Goal: Information Seeking & Learning: Learn about a topic

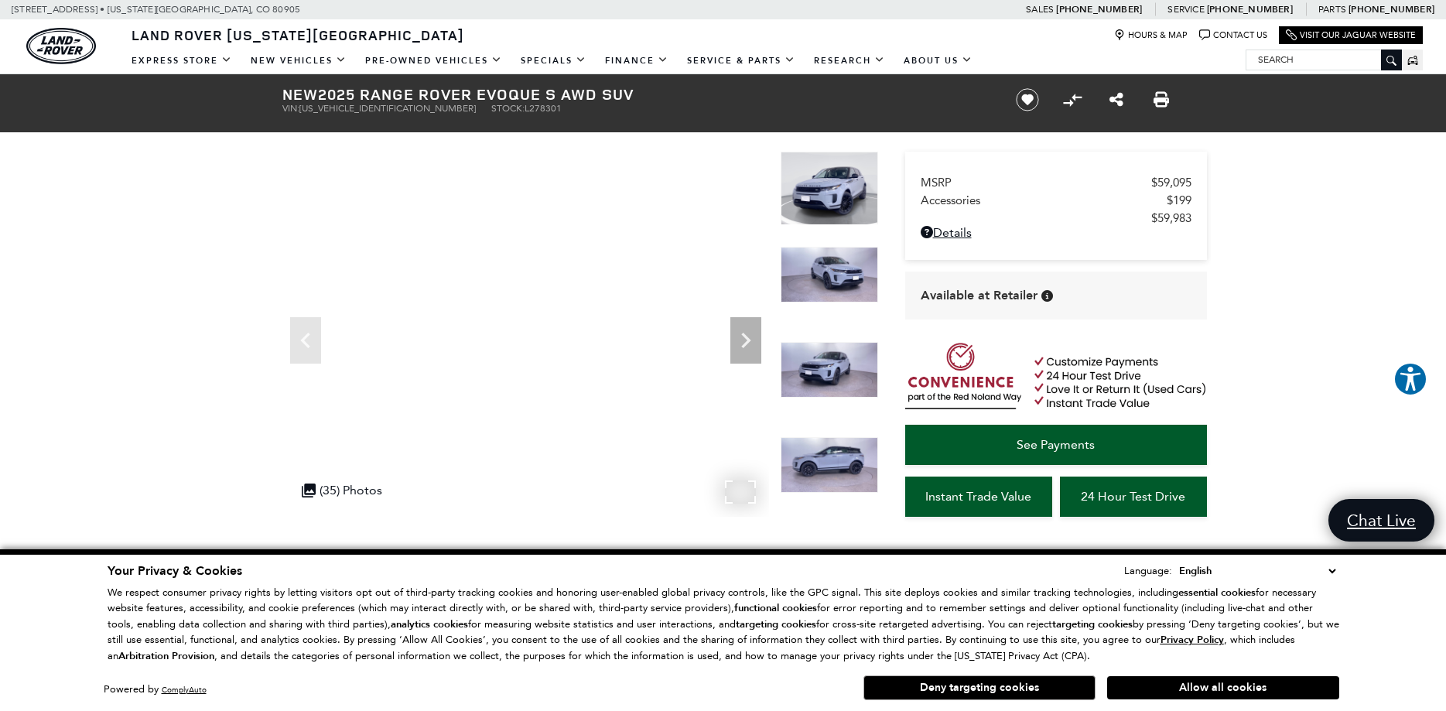
click at [328, 491] on div ".cls-1, .cls-3 { fill: #c50033; } .cls-1 { clip-rule: evenodd; } .cls-2 { clip-…" at bounding box center [342, 490] width 96 height 30
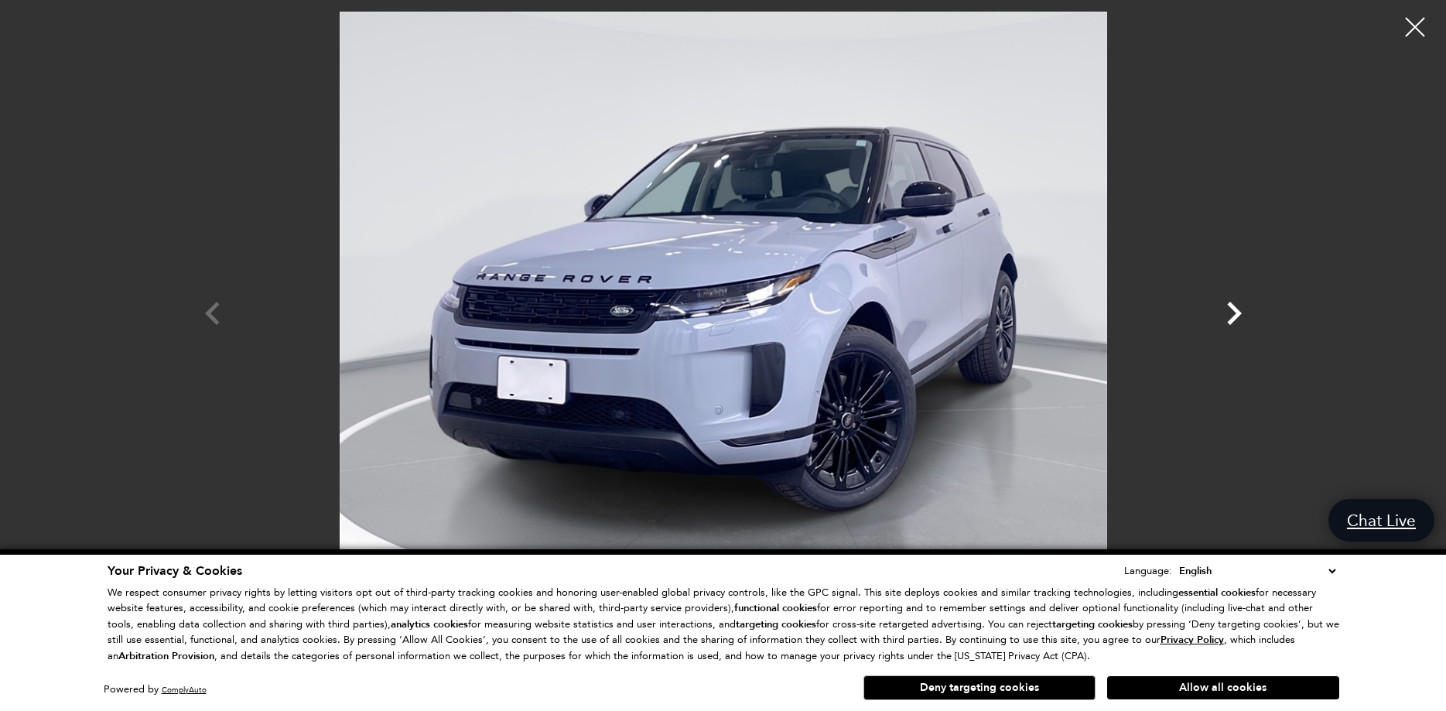
click at [1242, 317] on icon "Next" at bounding box center [1234, 313] width 46 height 46
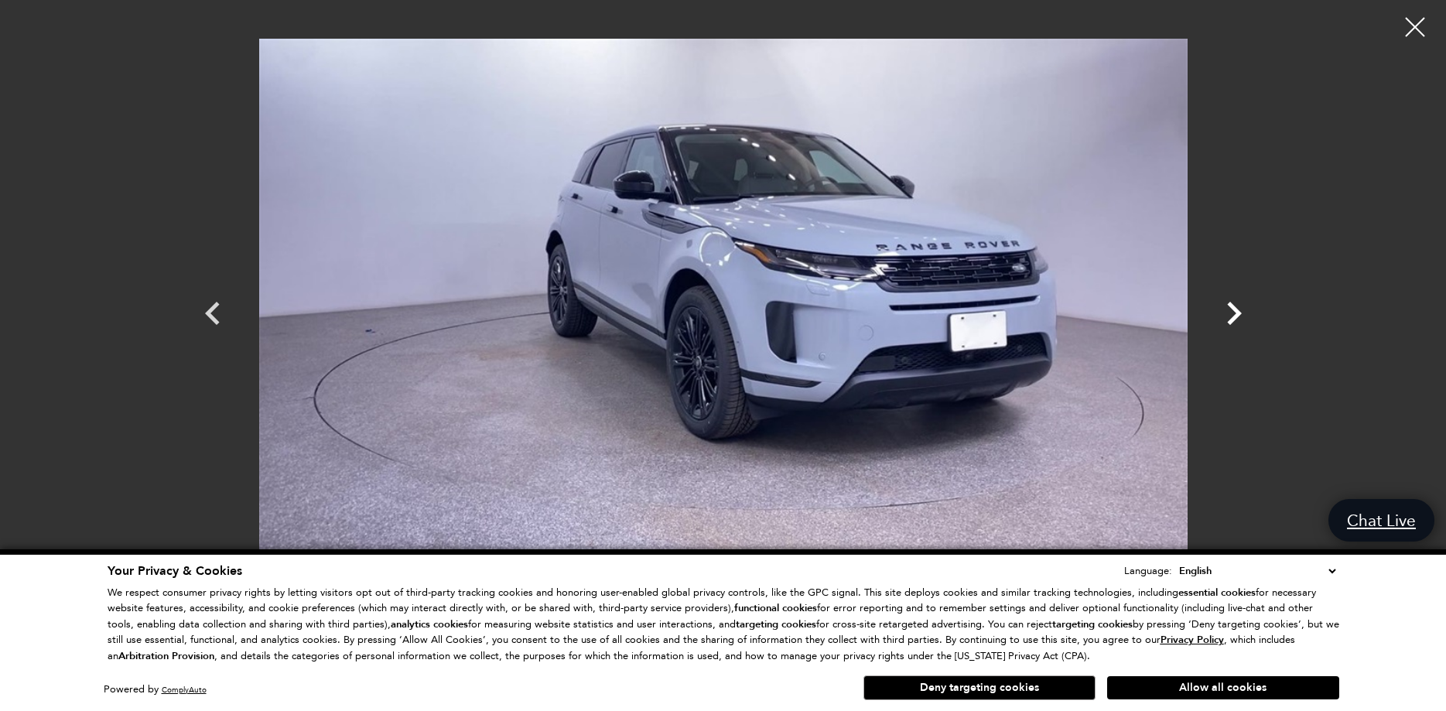
click at [1242, 317] on icon "Next" at bounding box center [1234, 313] width 46 height 46
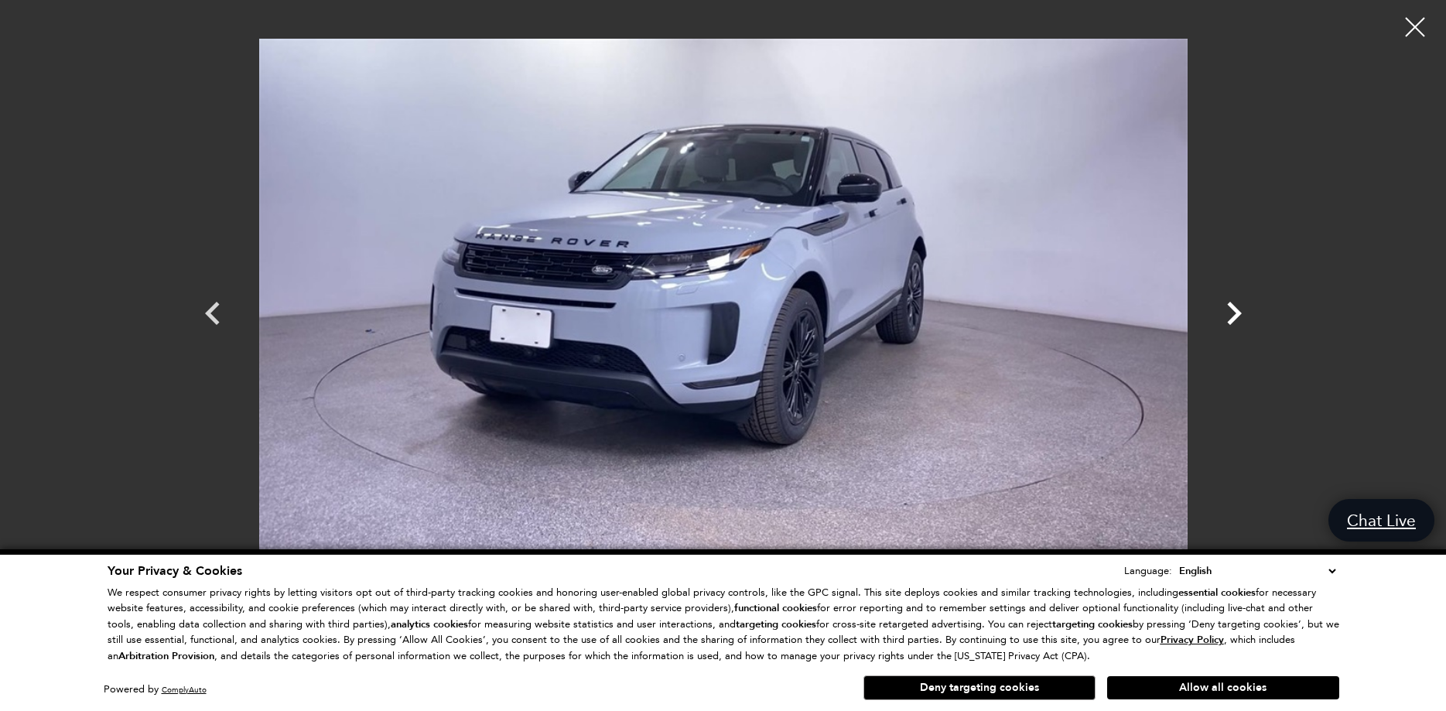
click at [1242, 317] on icon "Next" at bounding box center [1234, 313] width 46 height 46
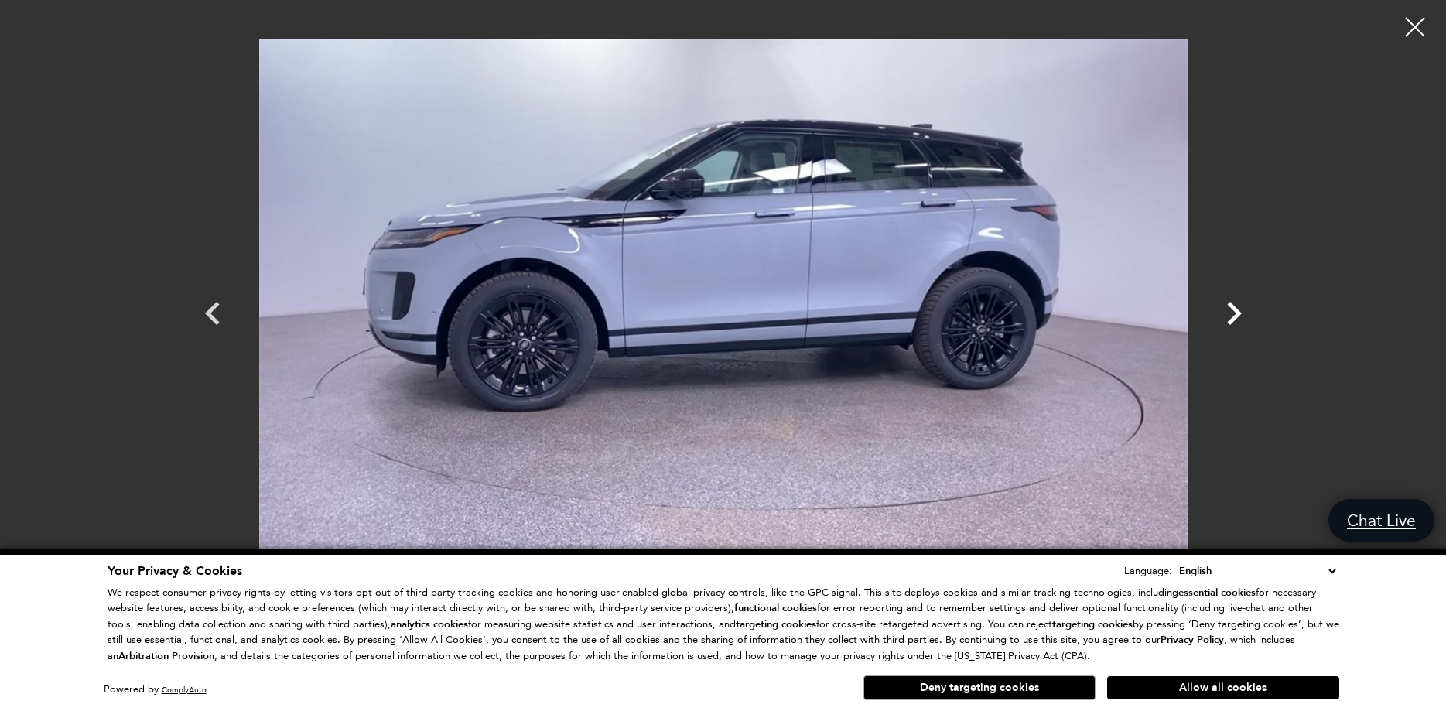
click at [1242, 316] on icon "Next" at bounding box center [1234, 313] width 46 height 46
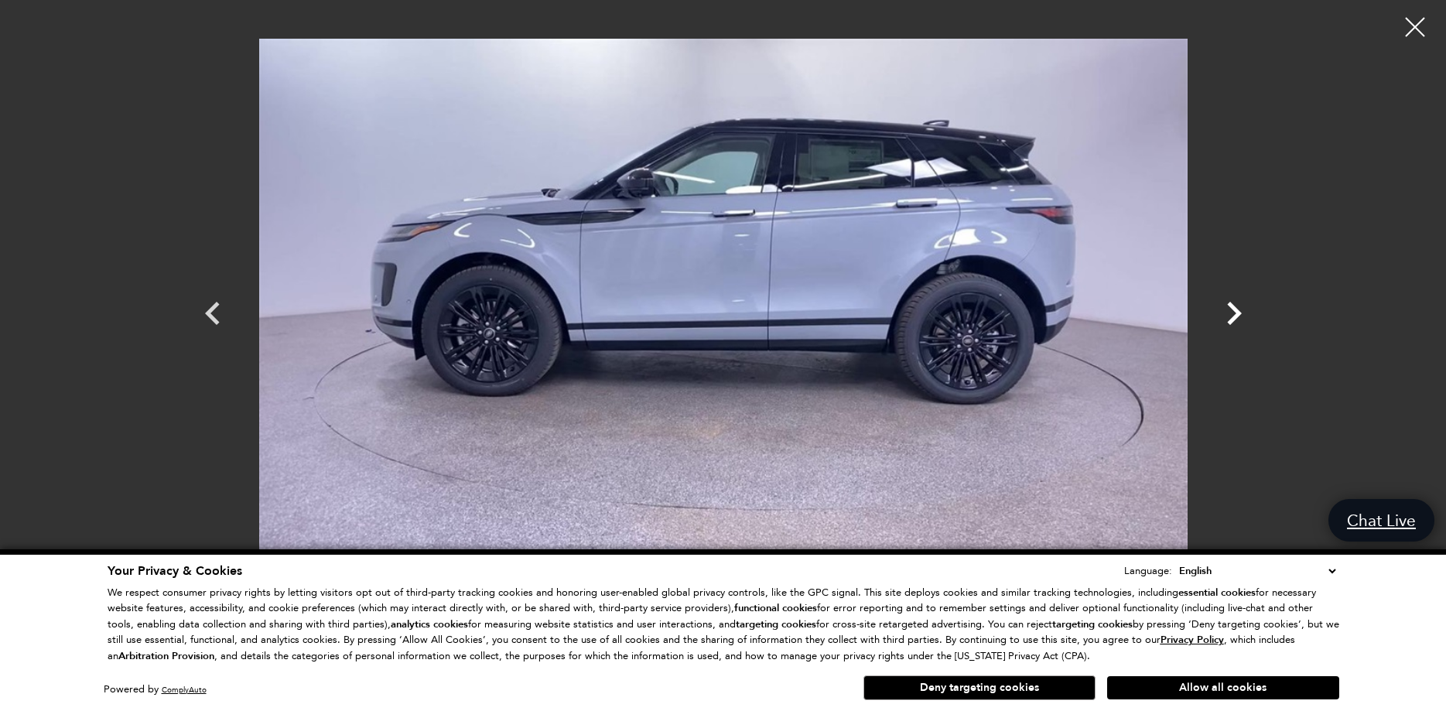
click at [1241, 316] on icon "Next" at bounding box center [1234, 313] width 46 height 46
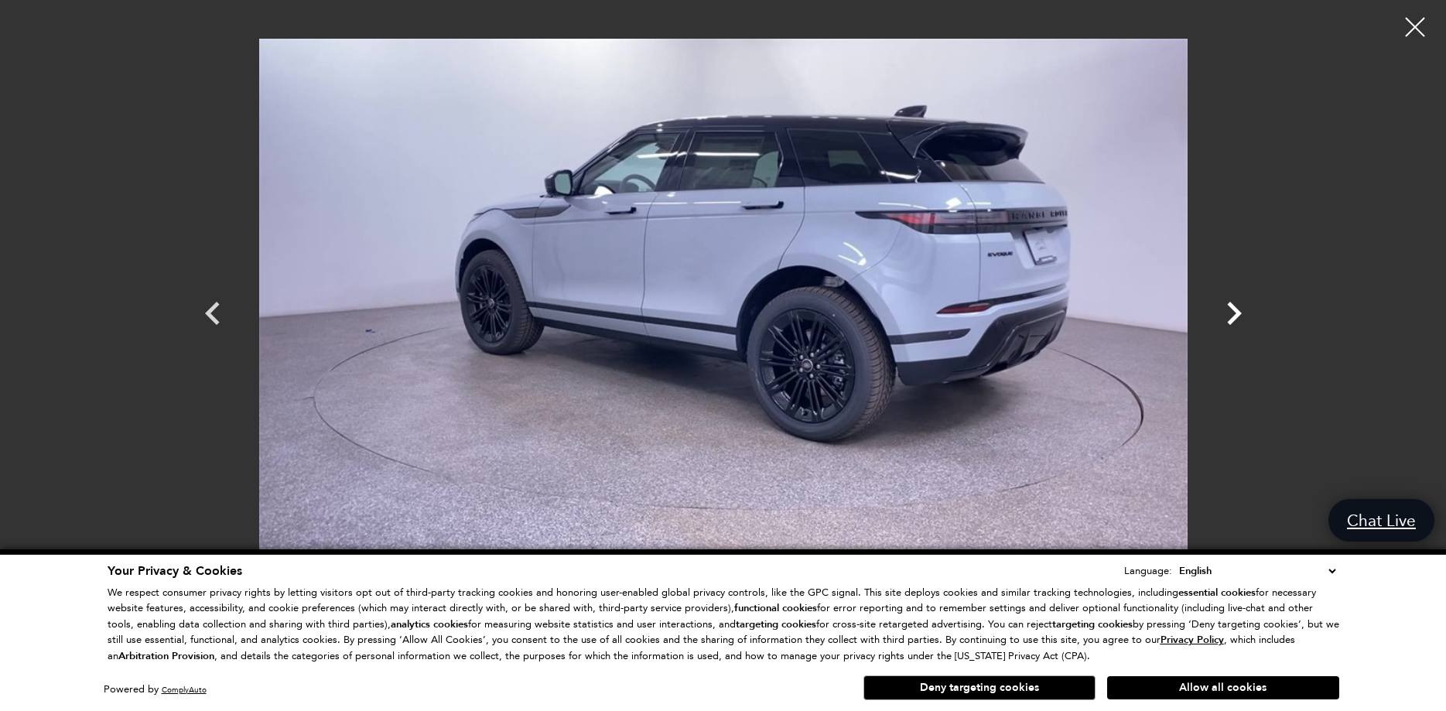
click at [1241, 316] on icon "Next" at bounding box center [1234, 313] width 46 height 46
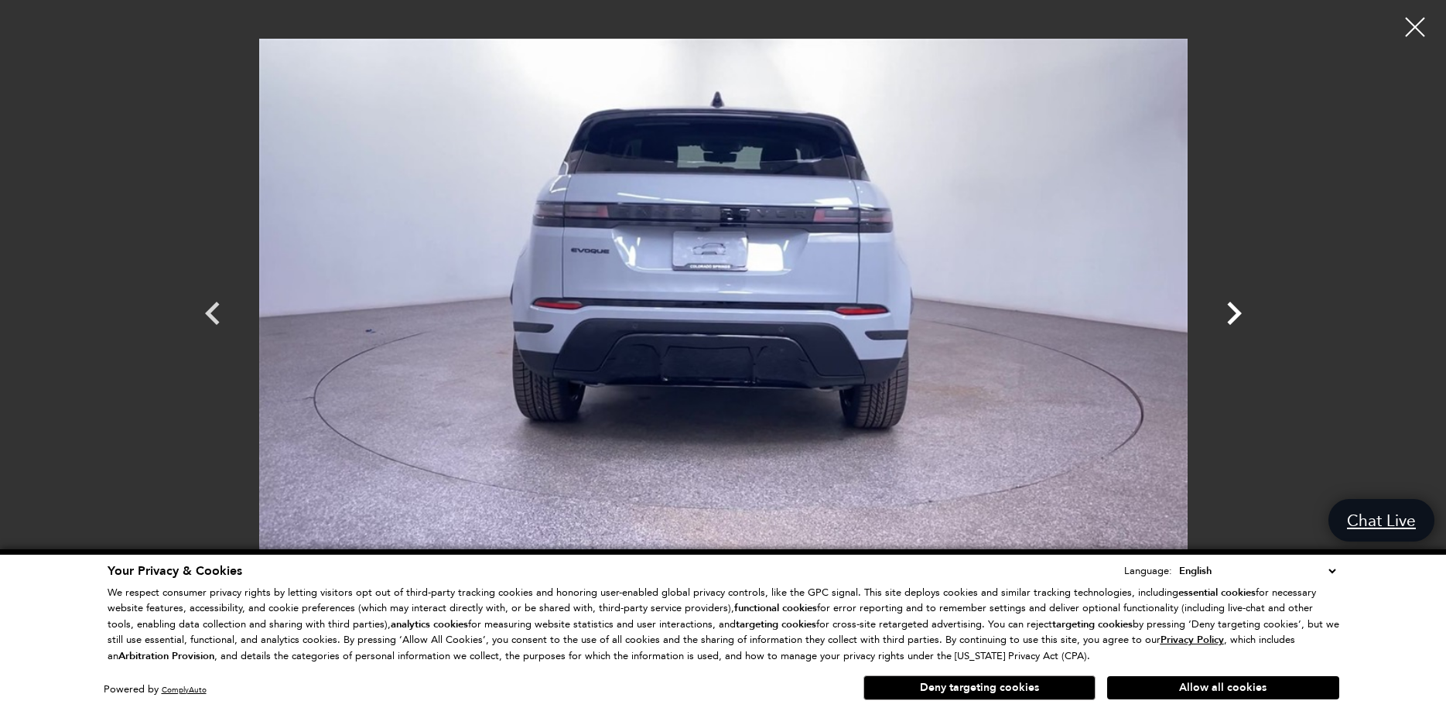
click at [1241, 316] on icon "Next" at bounding box center [1234, 313] width 46 height 46
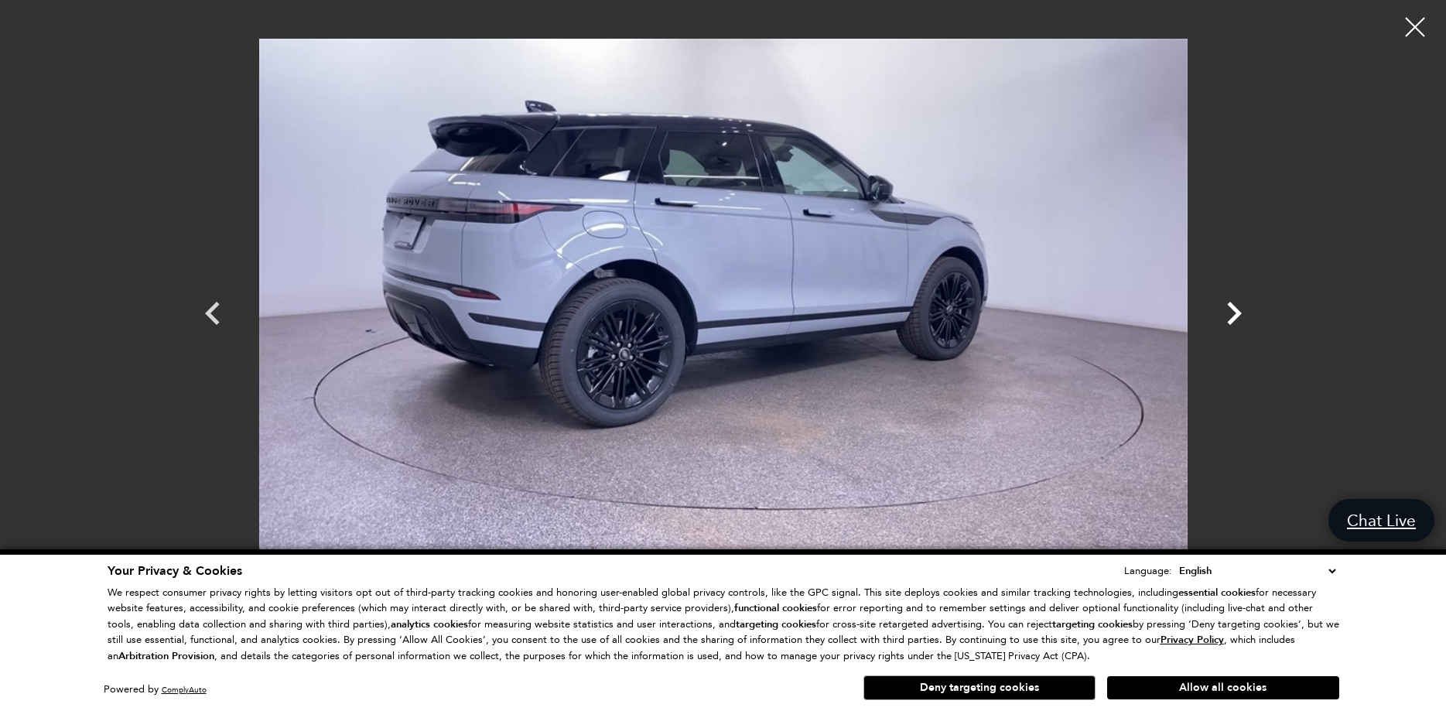
click at [1241, 316] on icon "Next" at bounding box center [1234, 313] width 46 height 46
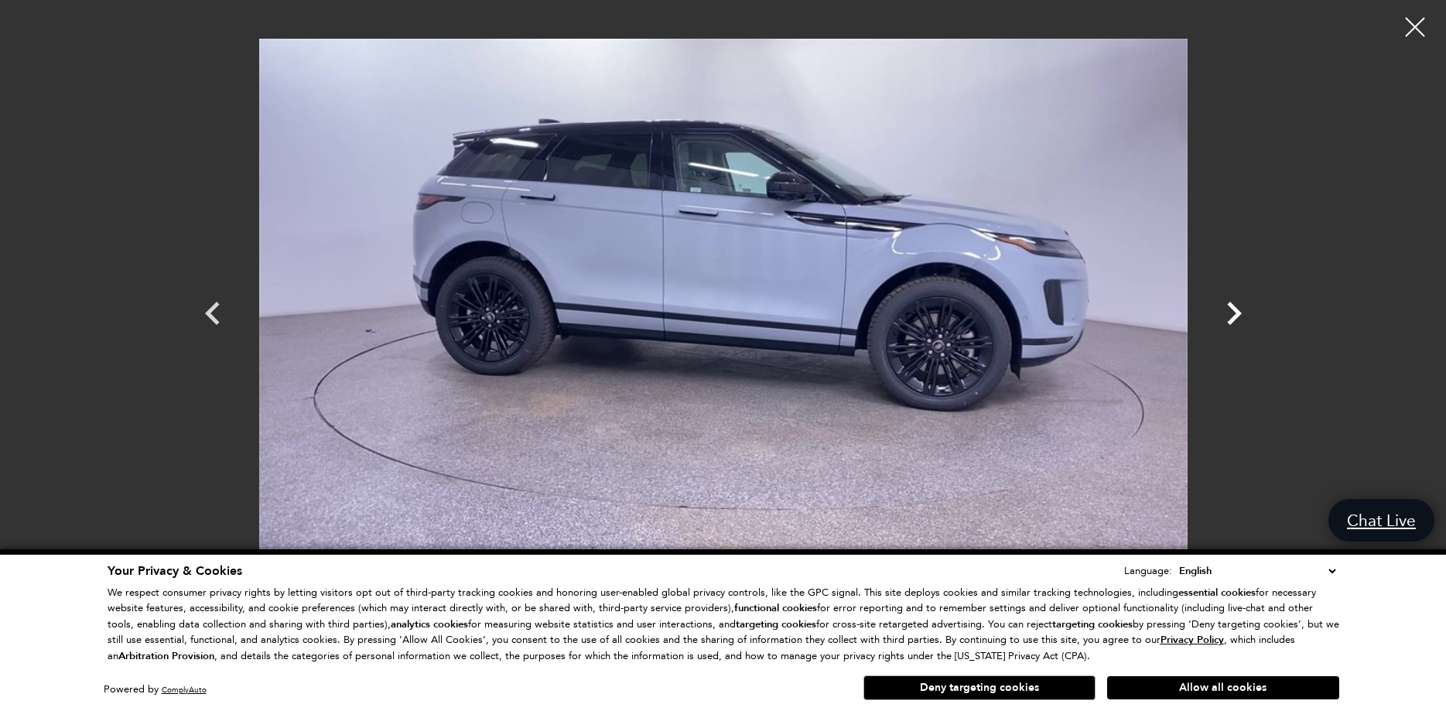
click at [1241, 316] on icon "Next" at bounding box center [1234, 313] width 46 height 46
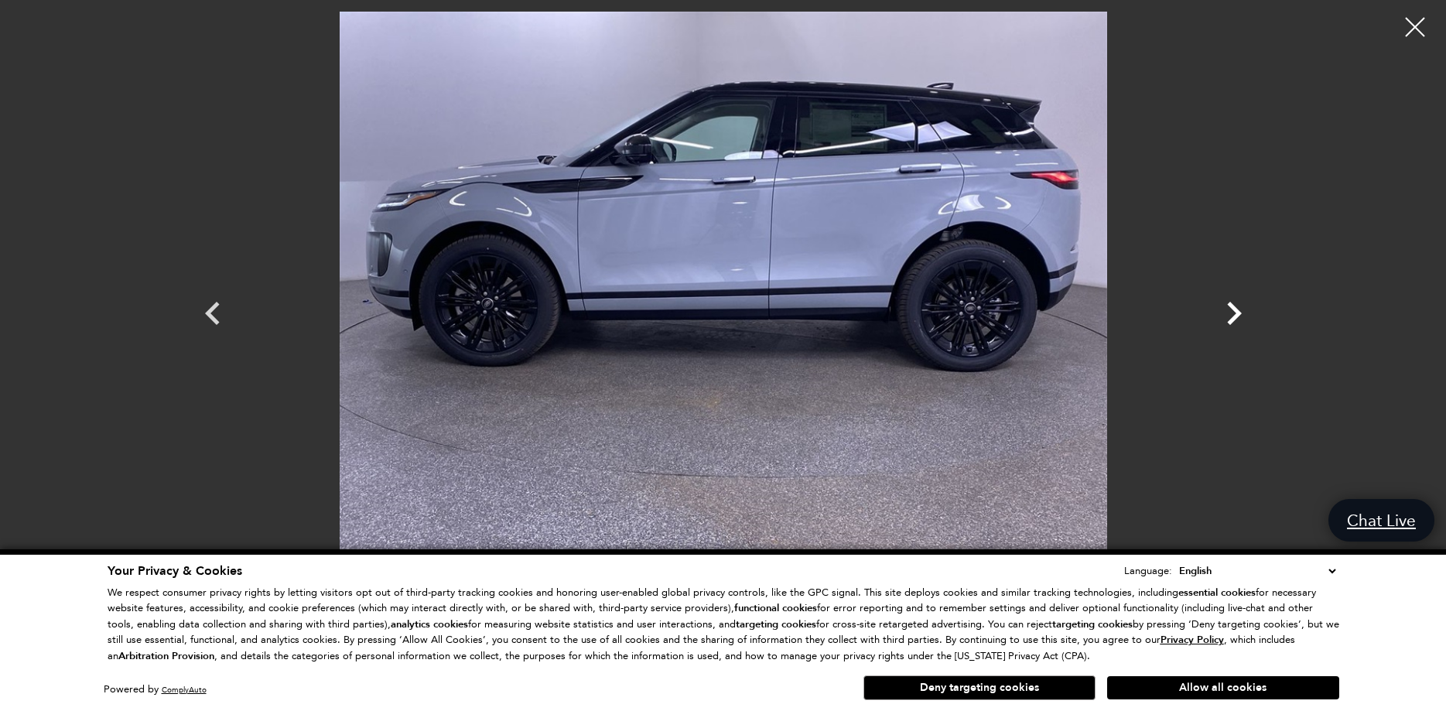
click at [1241, 316] on icon "Next" at bounding box center [1234, 313] width 46 height 46
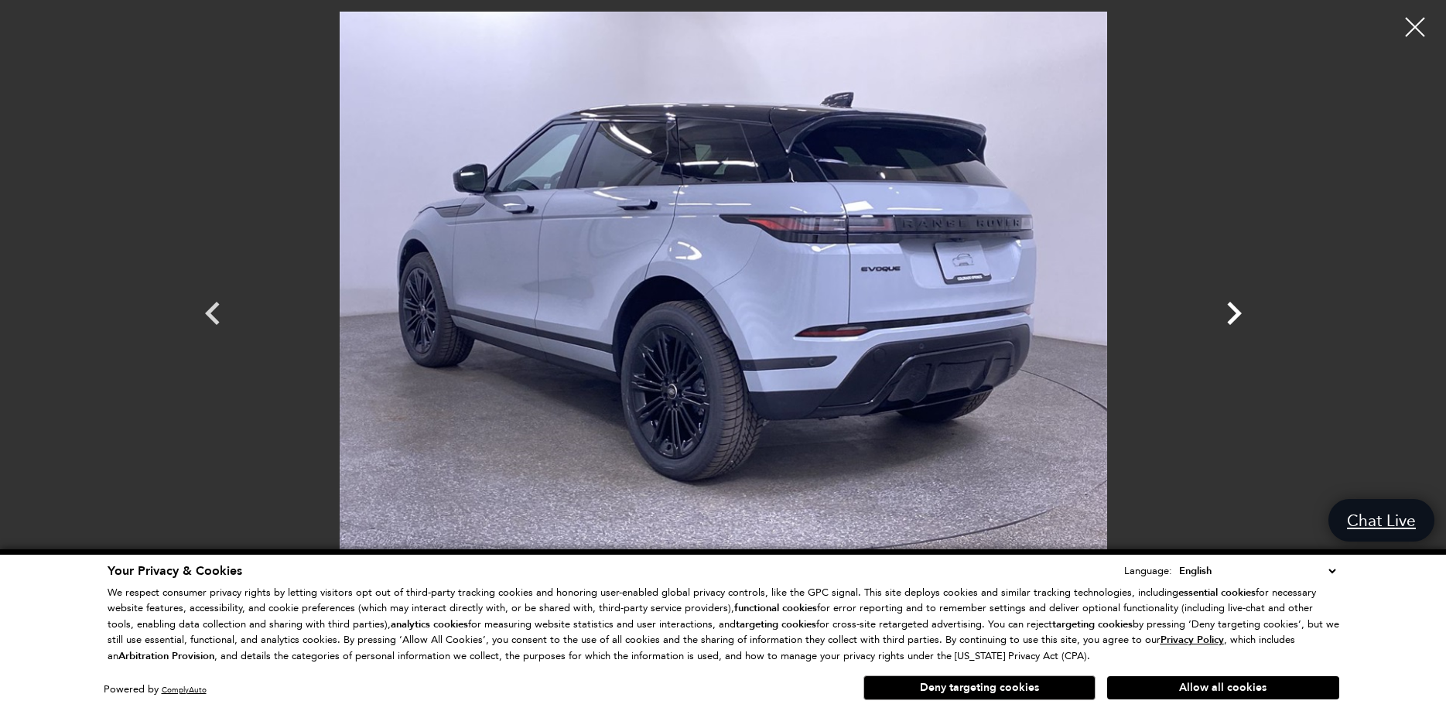
click at [1241, 316] on icon "Next" at bounding box center [1234, 313] width 46 height 46
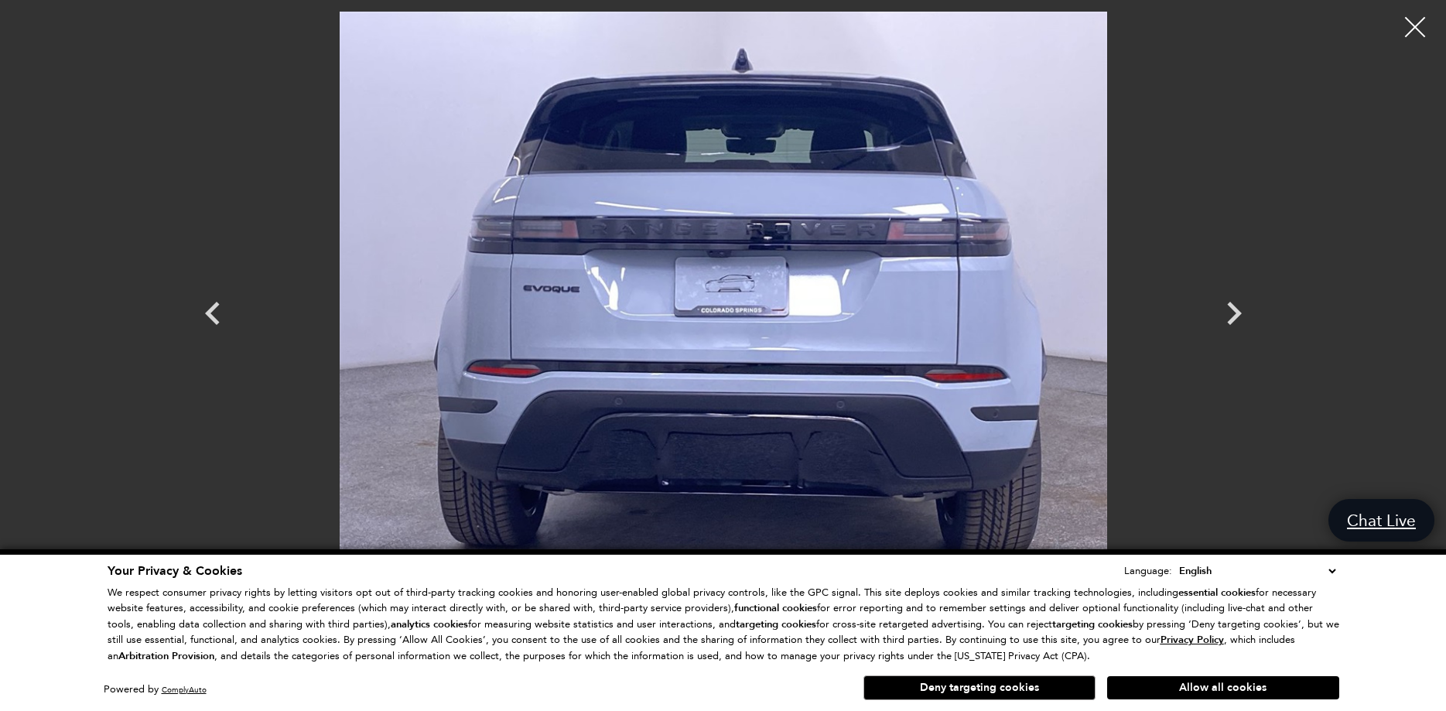
click at [1413, 32] on div at bounding box center [1415, 27] width 41 height 41
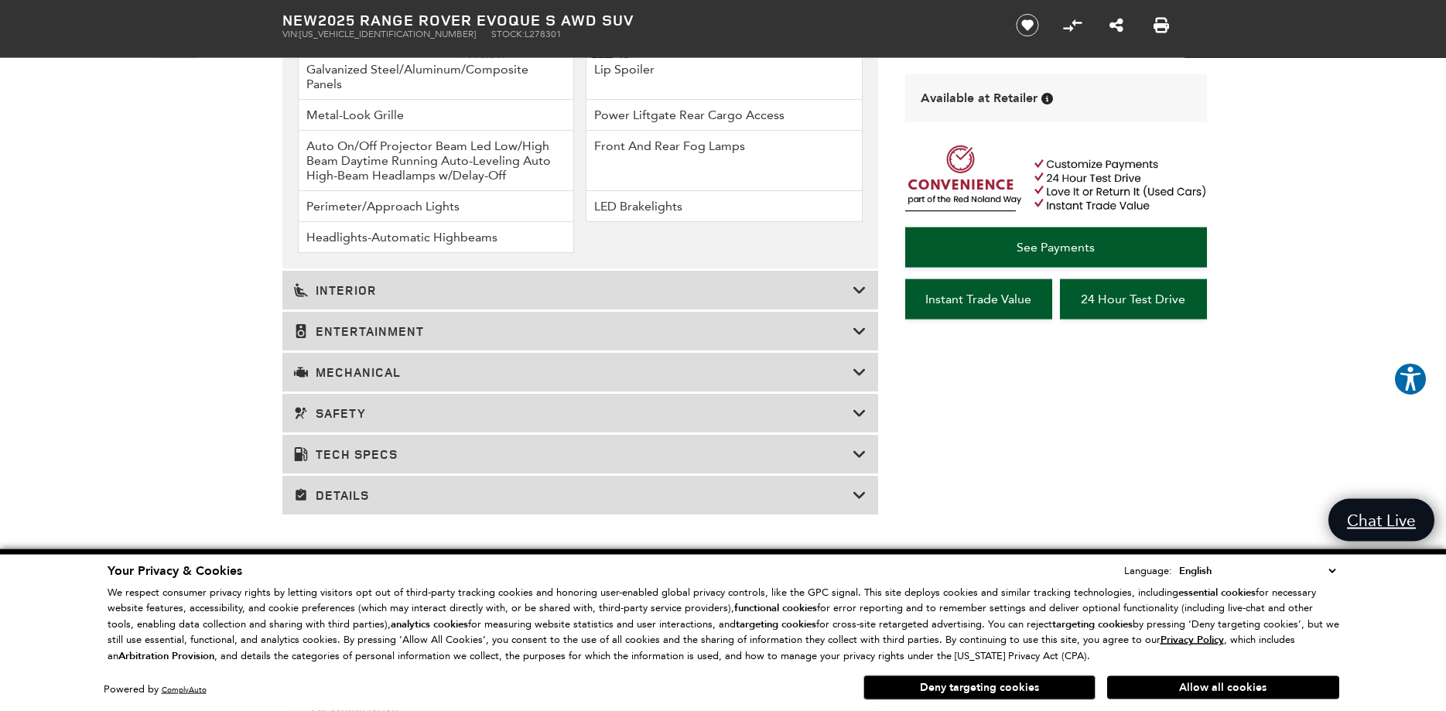
scroll to position [2526, 0]
